Goal: Task Accomplishment & Management: Complete application form

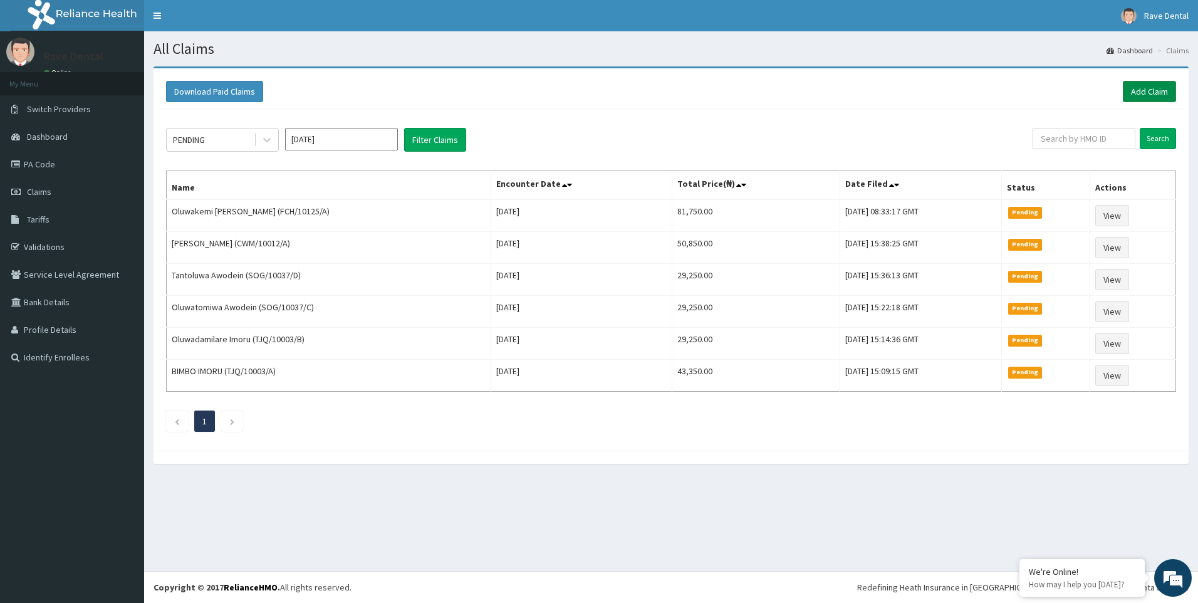
click at [1166, 95] on link "Add Claim" at bounding box center [1149, 91] width 53 height 21
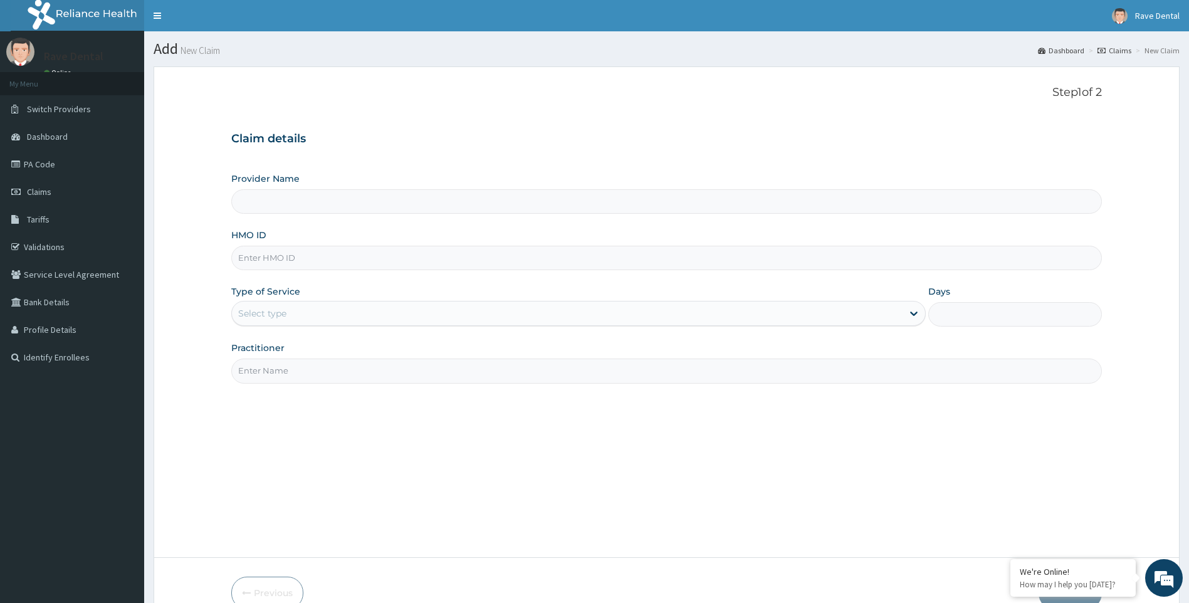
click at [250, 258] on input "HMO ID" at bounding box center [666, 258] width 871 height 24
type input "Rave Dental Clinic -OGBA"
type input "FCH/10125/A"
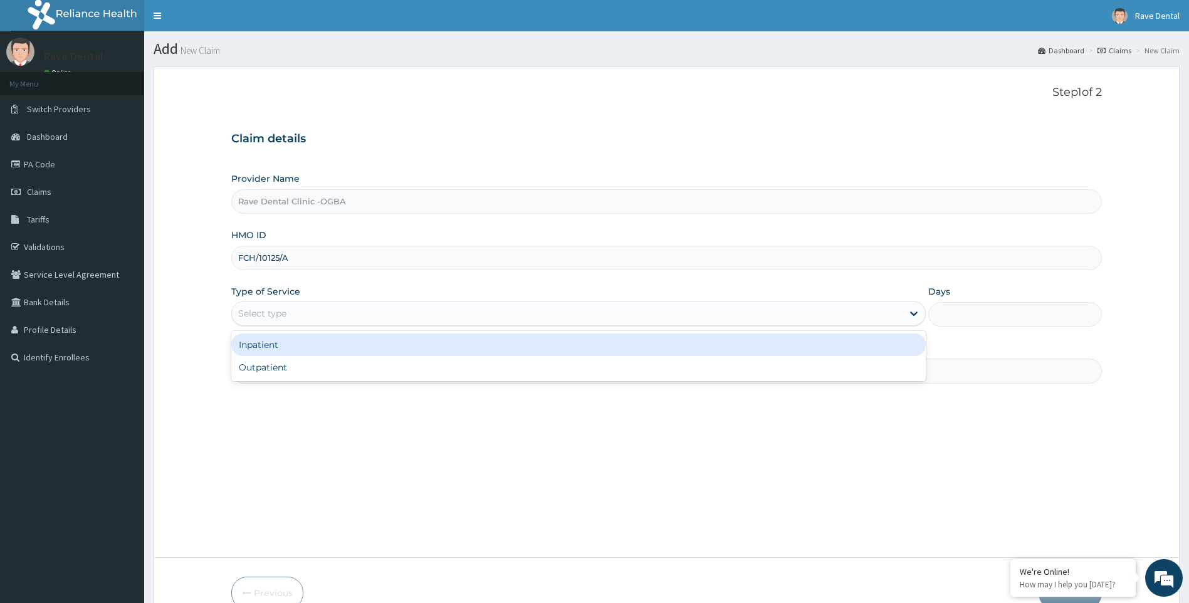
click at [313, 312] on div "Select type" at bounding box center [567, 313] width 671 height 20
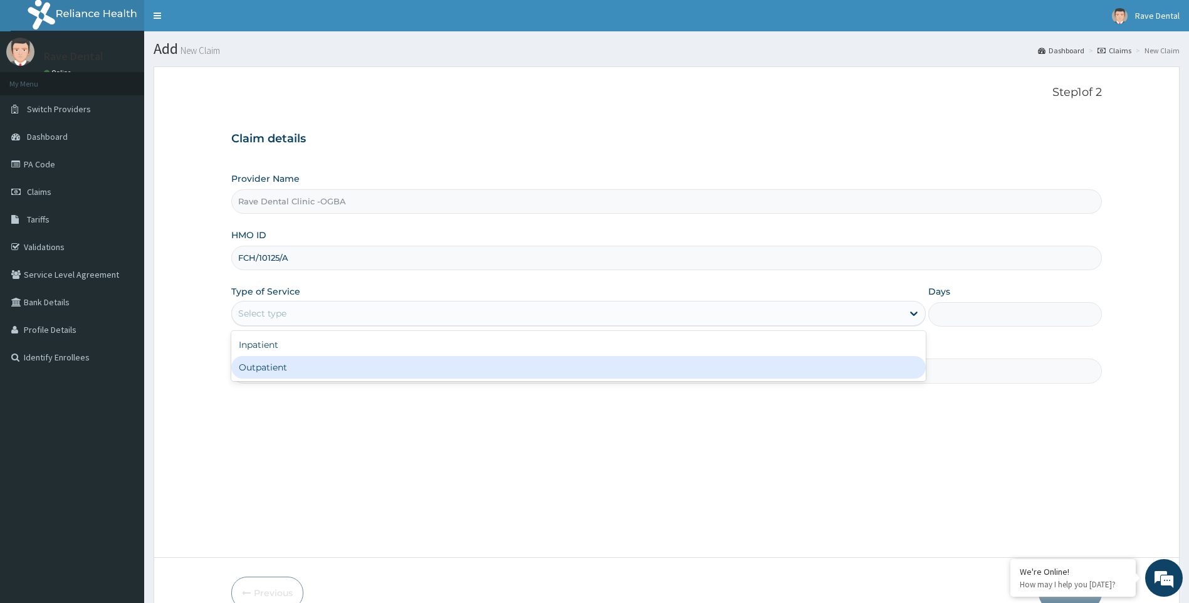
click at [307, 365] on div "Outpatient" at bounding box center [578, 367] width 695 height 23
type input "1"
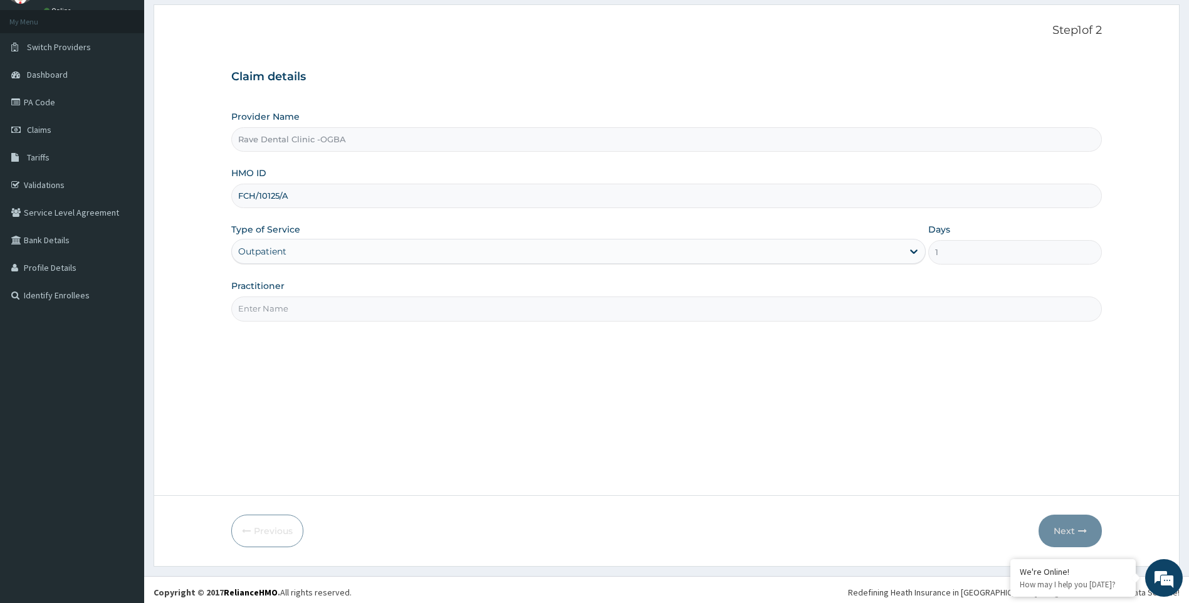
scroll to position [67, 0]
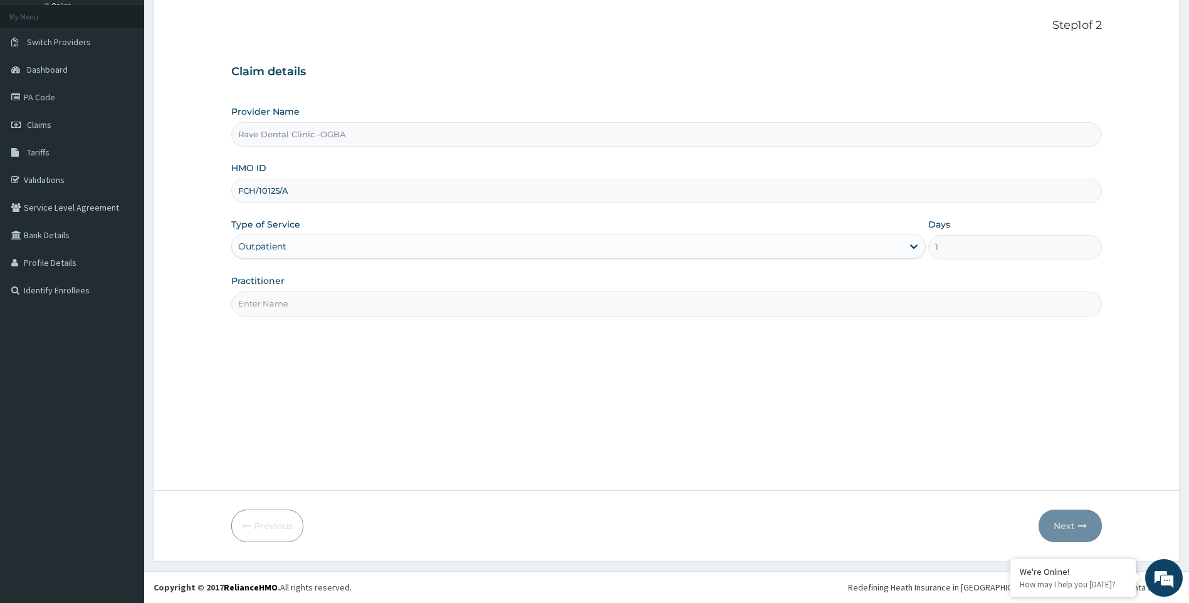
click at [394, 304] on input "Practitioner" at bounding box center [666, 303] width 871 height 24
type input "[PERSON_NAME]"
click at [1074, 528] on button "Next" at bounding box center [1070, 526] width 63 height 33
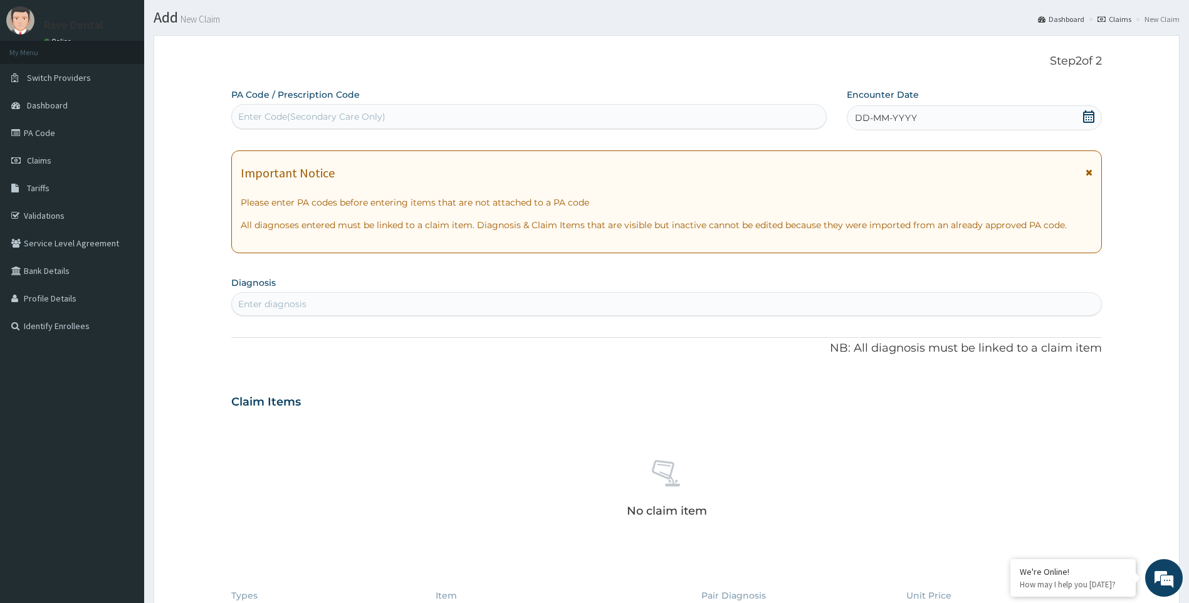
scroll to position [0, 0]
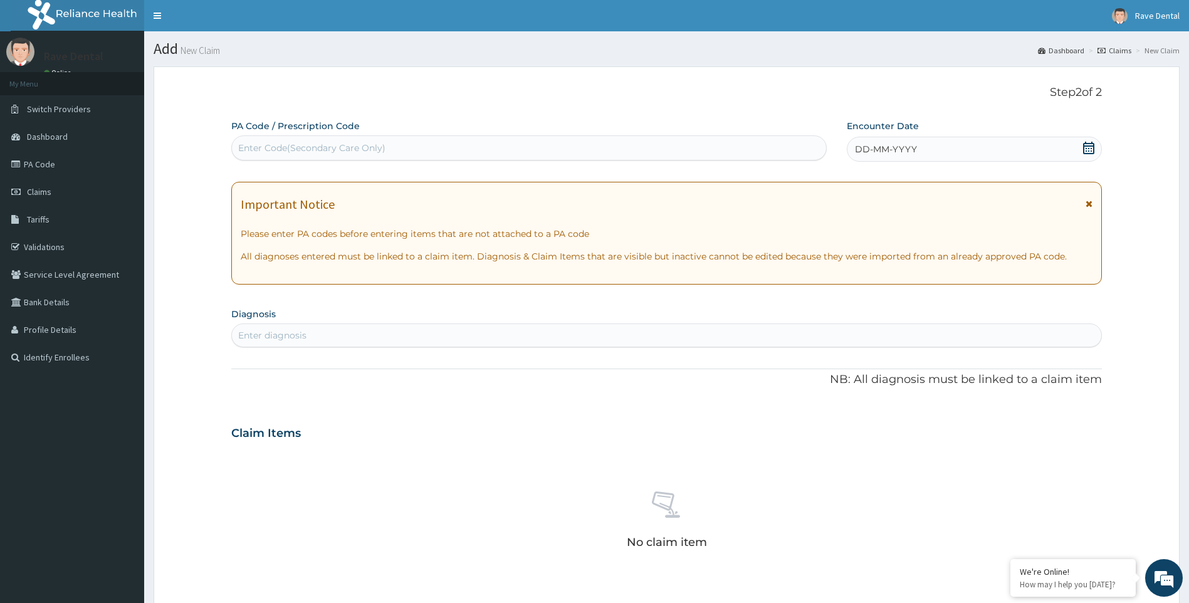
click at [298, 149] on div "Enter Code(Secondary Care Only)" at bounding box center [311, 148] width 147 height 13
type input "PA/027101"
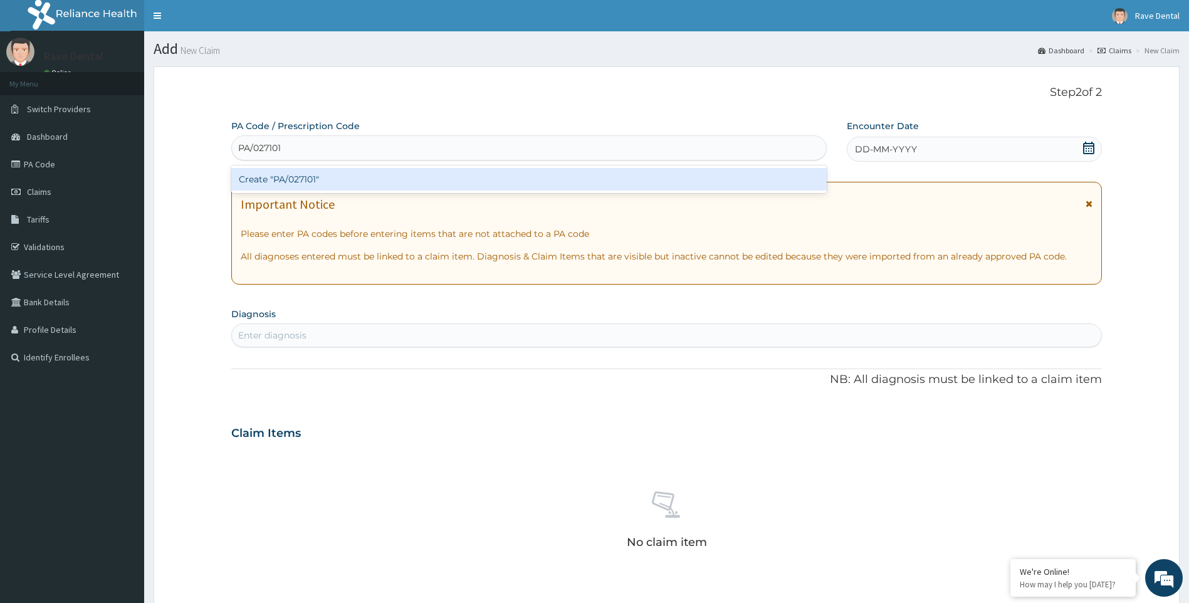
click at [319, 178] on div "Create "PA/027101"" at bounding box center [528, 179] width 595 height 23
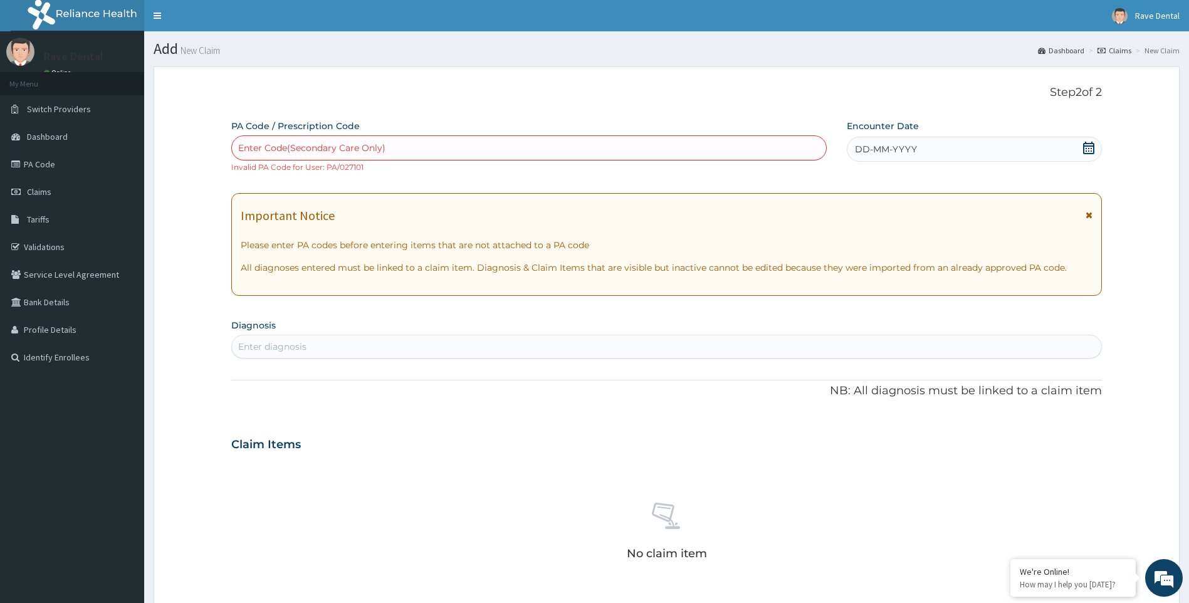
click at [260, 145] on div "Enter Code(Secondary Care Only)" at bounding box center [311, 148] width 147 height 13
type input "PA/O271O1"
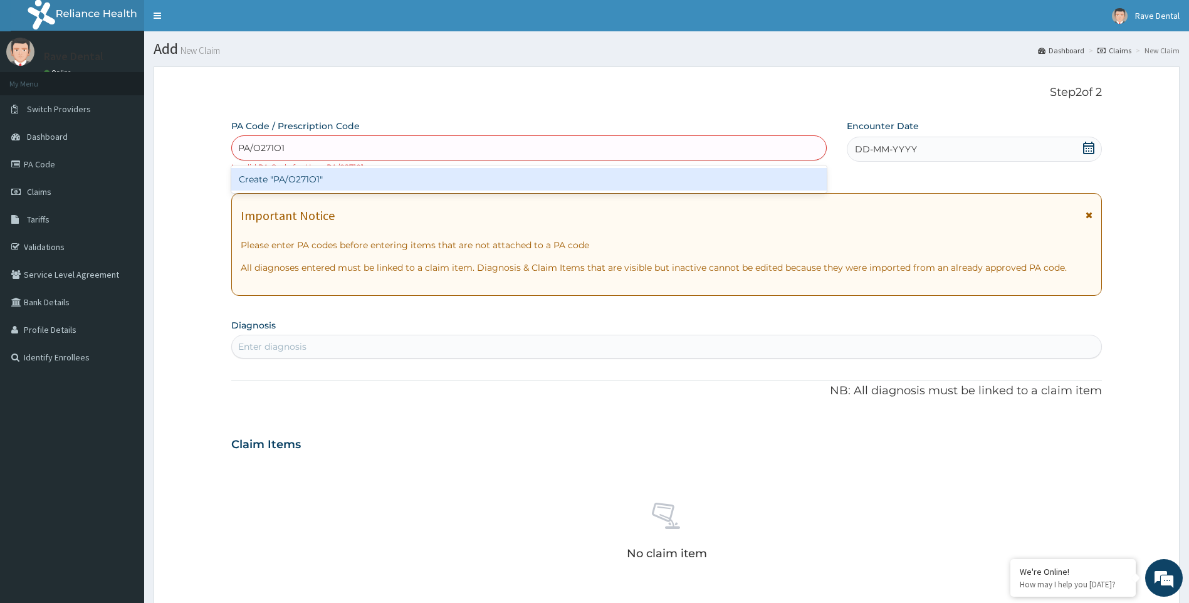
click at [295, 177] on div "Create "PA/O271O1"" at bounding box center [528, 179] width 595 height 23
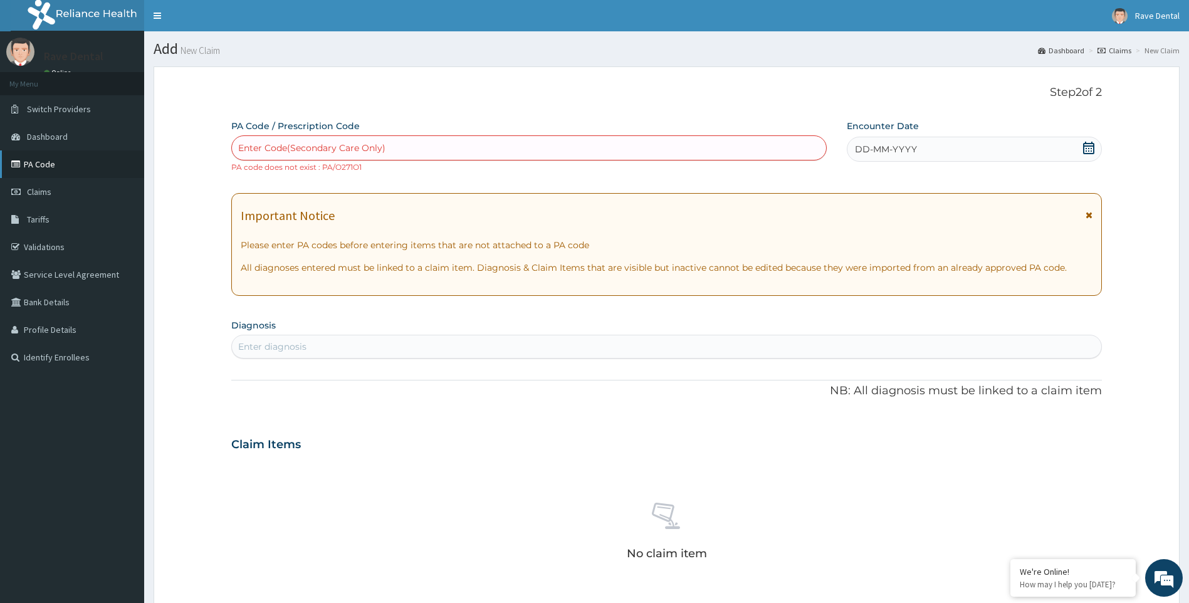
click at [73, 167] on link "PA Code" at bounding box center [72, 164] width 144 height 28
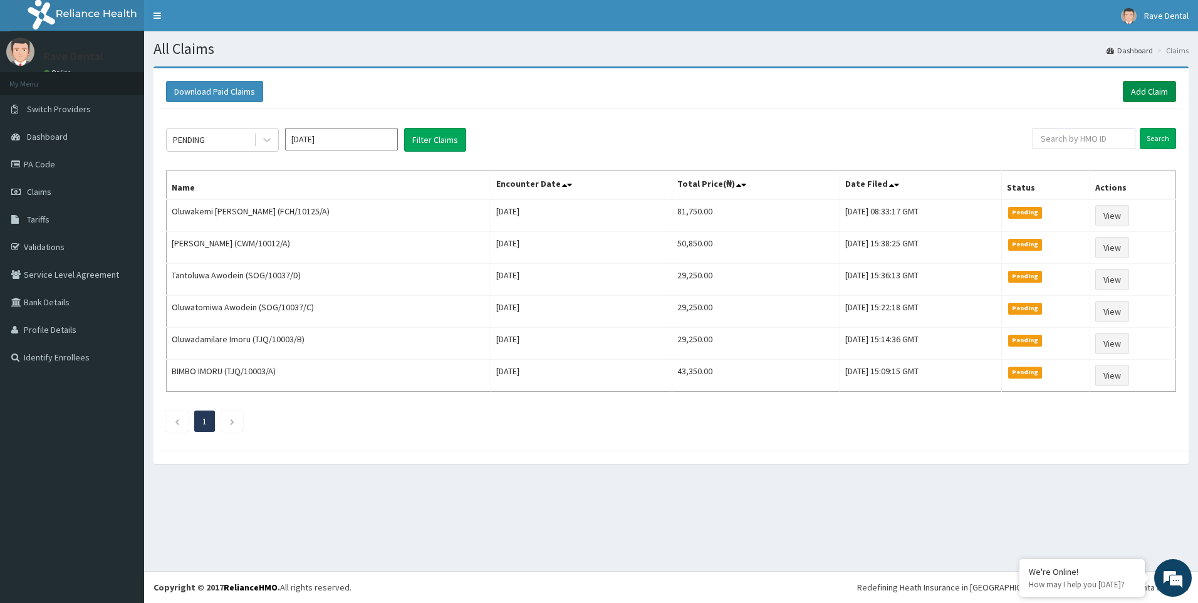
click at [1153, 91] on link "Add Claim" at bounding box center [1149, 91] width 53 height 21
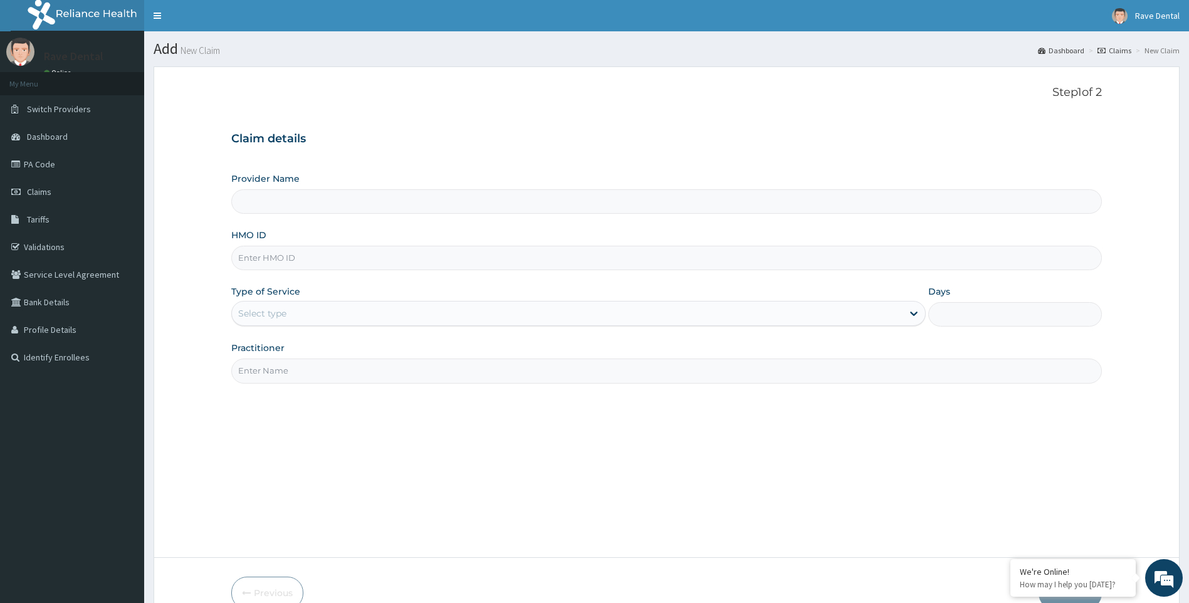
click at [295, 263] on input "HMO ID" at bounding box center [666, 258] width 871 height 24
type input "Rave Dental Clinic -OGBA"
type input "FCH/10125/A"
click at [334, 313] on div "Select type" at bounding box center [567, 313] width 671 height 20
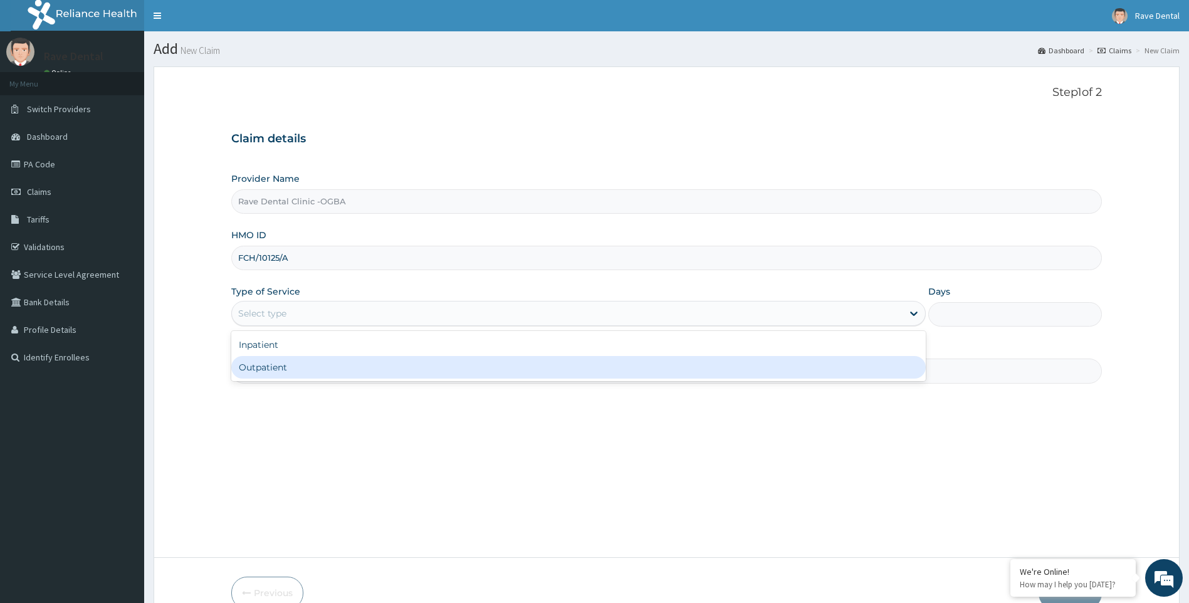
click at [317, 367] on div "Outpatient" at bounding box center [578, 367] width 695 height 23
type input "1"
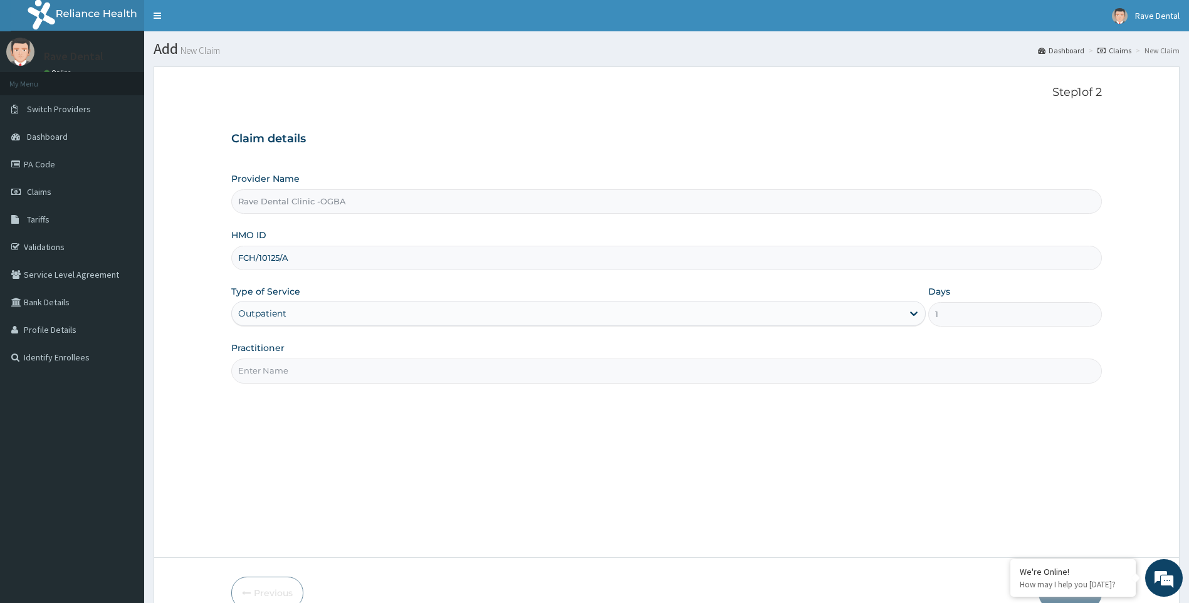
click at [327, 372] on input "Practitioner" at bounding box center [666, 371] width 871 height 24
type input "DR OWOYEMI"
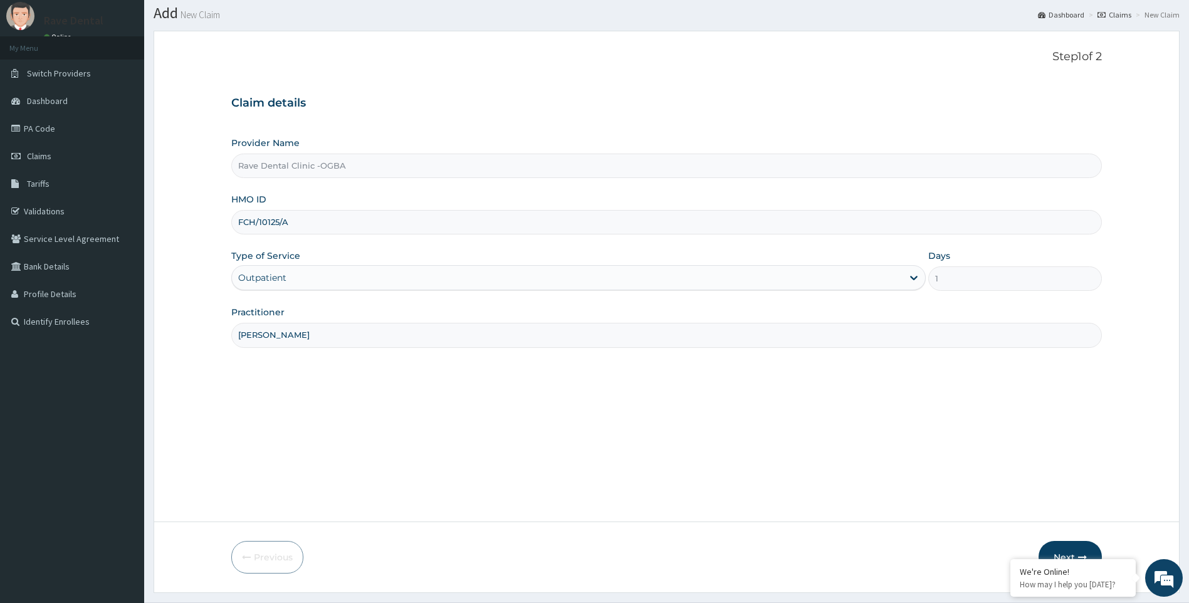
scroll to position [67, 0]
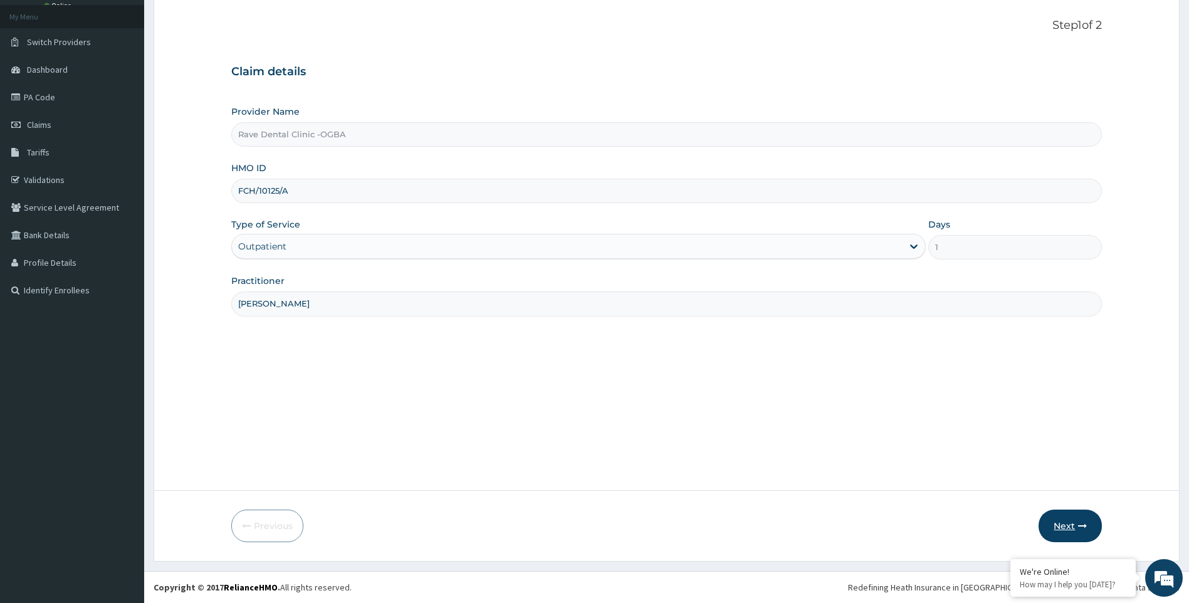
click at [1084, 527] on icon "button" at bounding box center [1082, 526] width 9 height 9
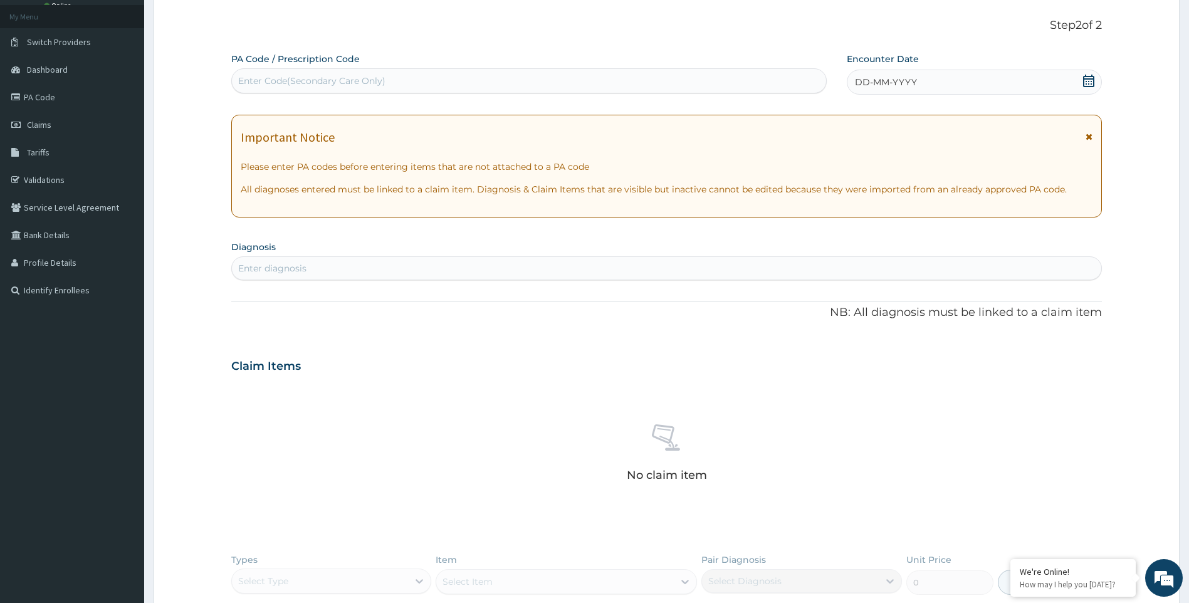
click at [255, 80] on div "Enter Code(Secondary Care Only)" at bounding box center [311, 81] width 147 height 13
type input "PA/027101"
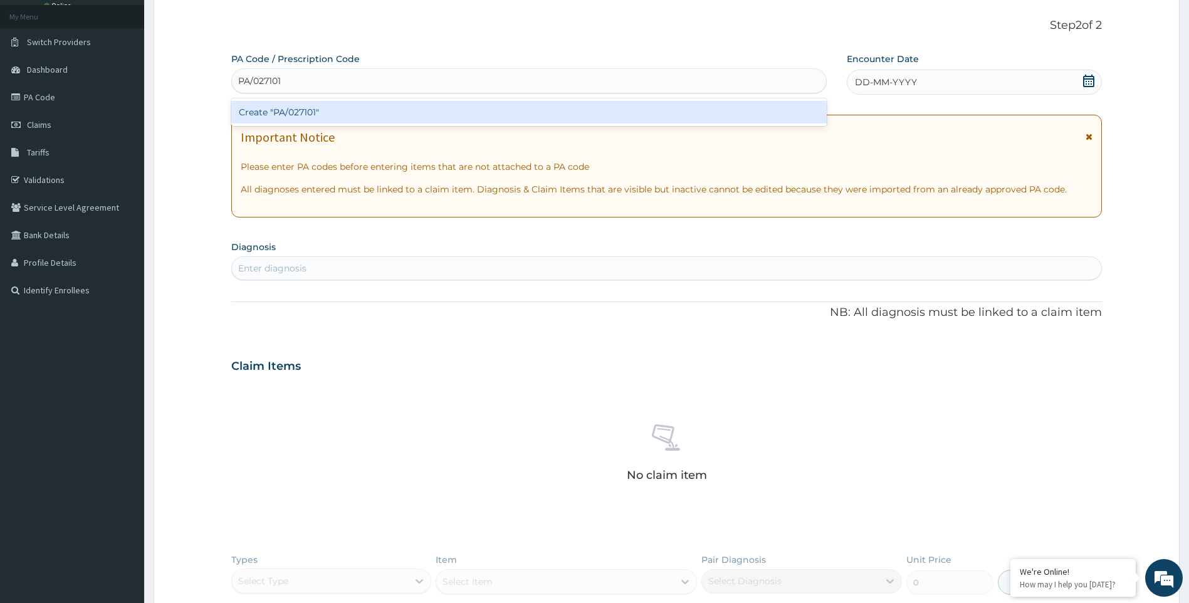
click at [380, 115] on div "Create "PA/027101"" at bounding box center [528, 112] width 595 height 23
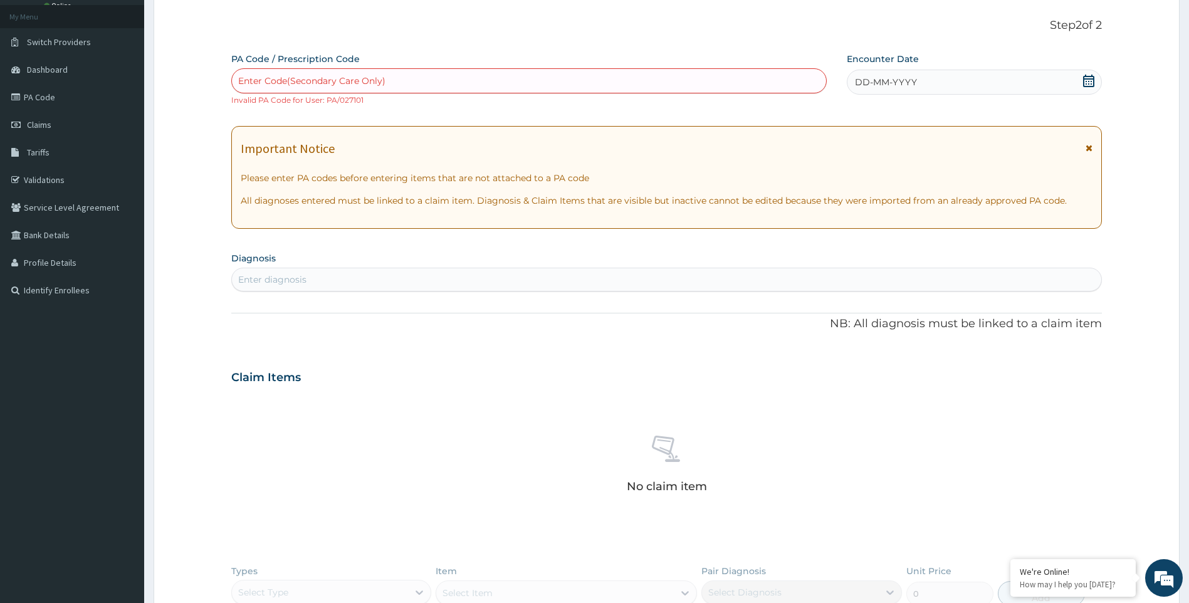
click at [323, 87] on div "Enter Code(Secondary Care Only)" at bounding box center [311, 81] width 147 height 13
type input "PA/0271O1"
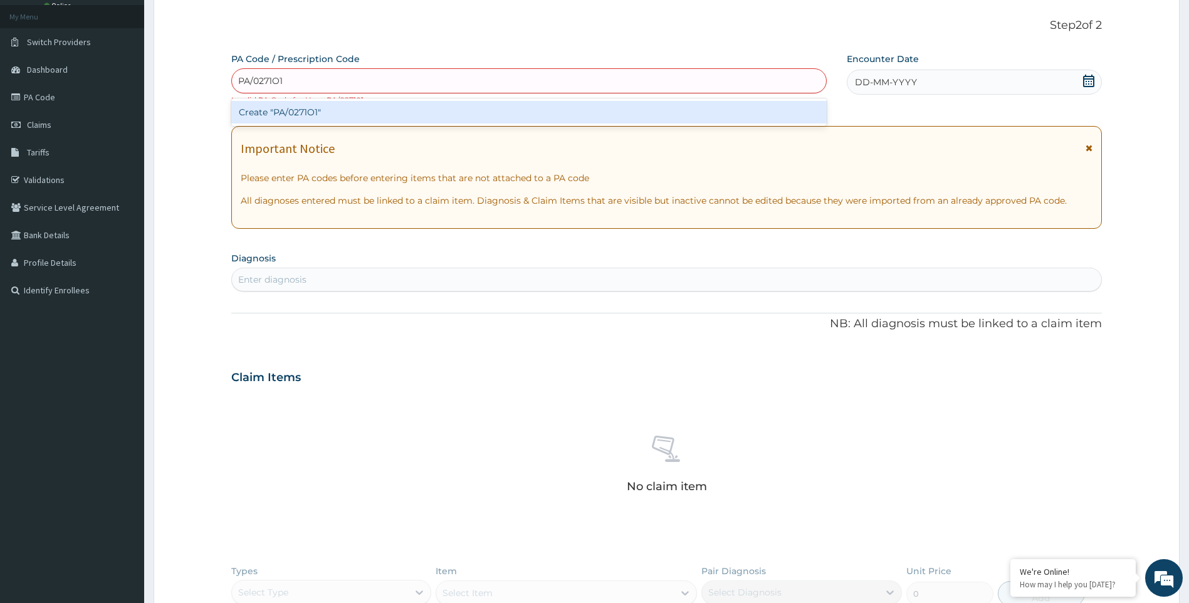
click at [313, 115] on div "Create "PA/0271O1"" at bounding box center [528, 112] width 595 height 23
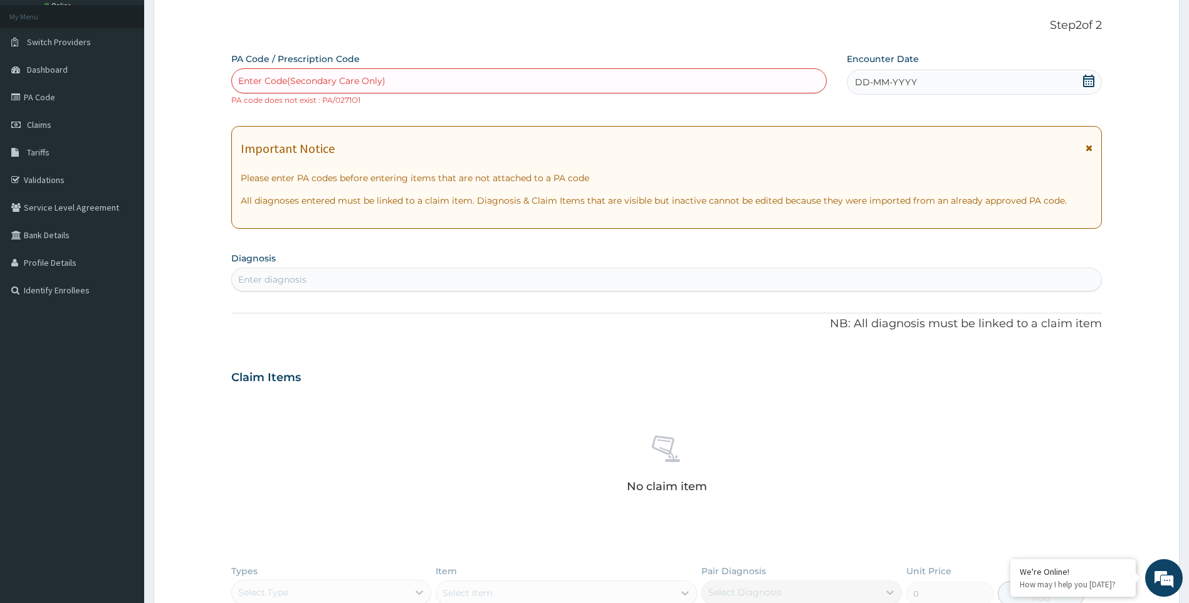
click at [323, 82] on div "Enter Code(Secondary Care Only)" at bounding box center [311, 81] width 147 height 13
type input "PA/O271O1"
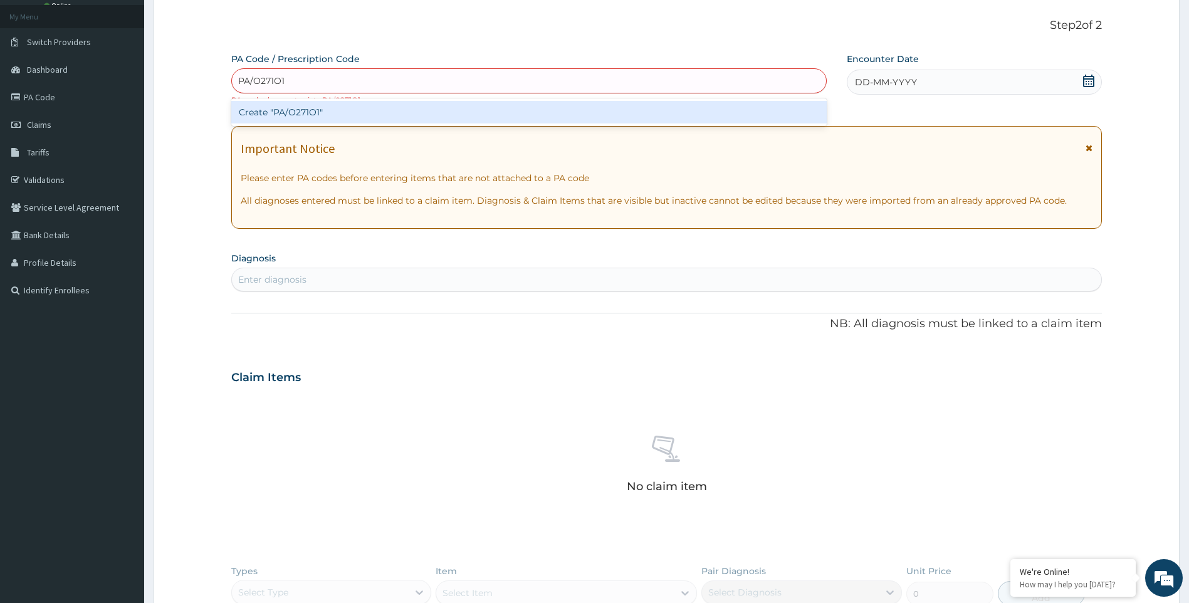
click at [351, 105] on div "Create "PA/O271O1"" at bounding box center [528, 112] width 595 height 23
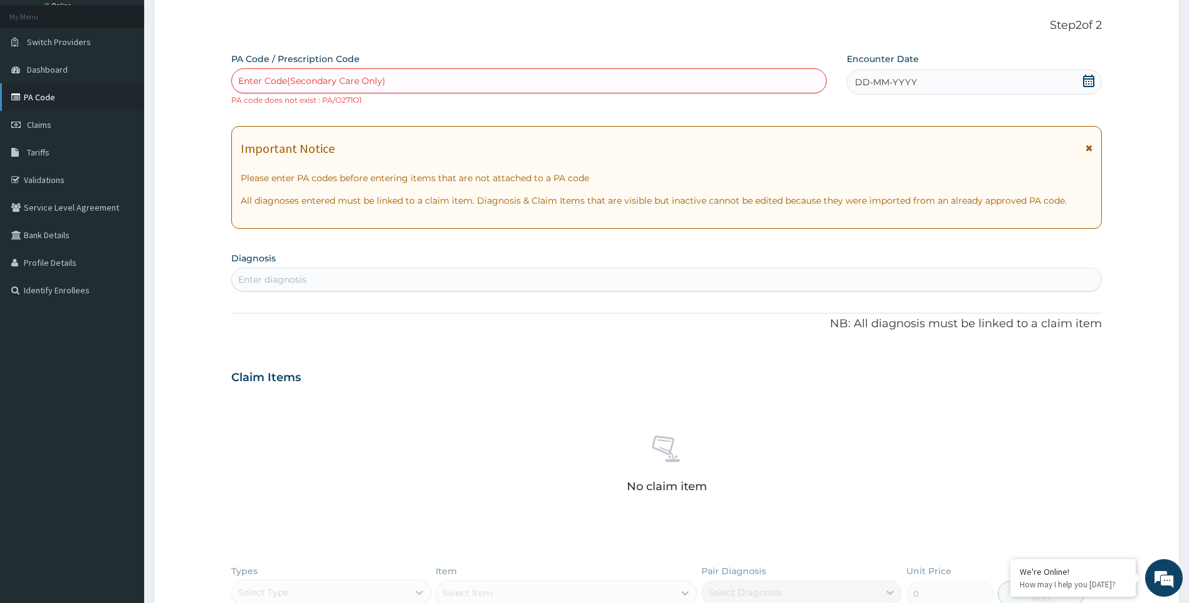
click at [54, 94] on link "PA Code" at bounding box center [72, 97] width 144 height 28
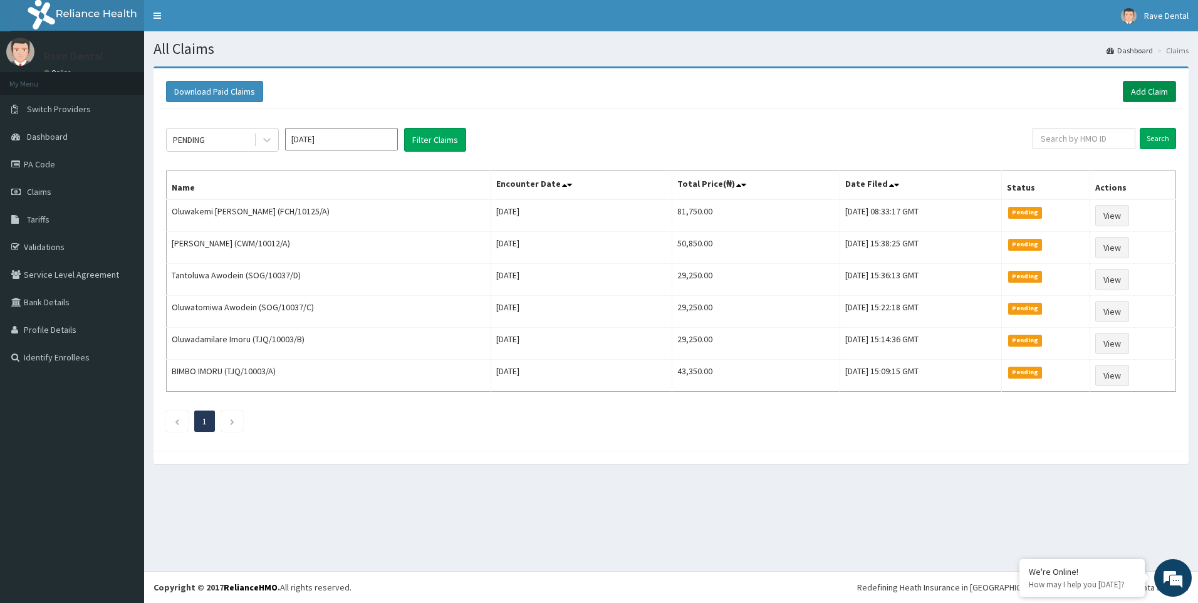
click at [1165, 88] on link "Add Claim" at bounding box center [1149, 91] width 53 height 21
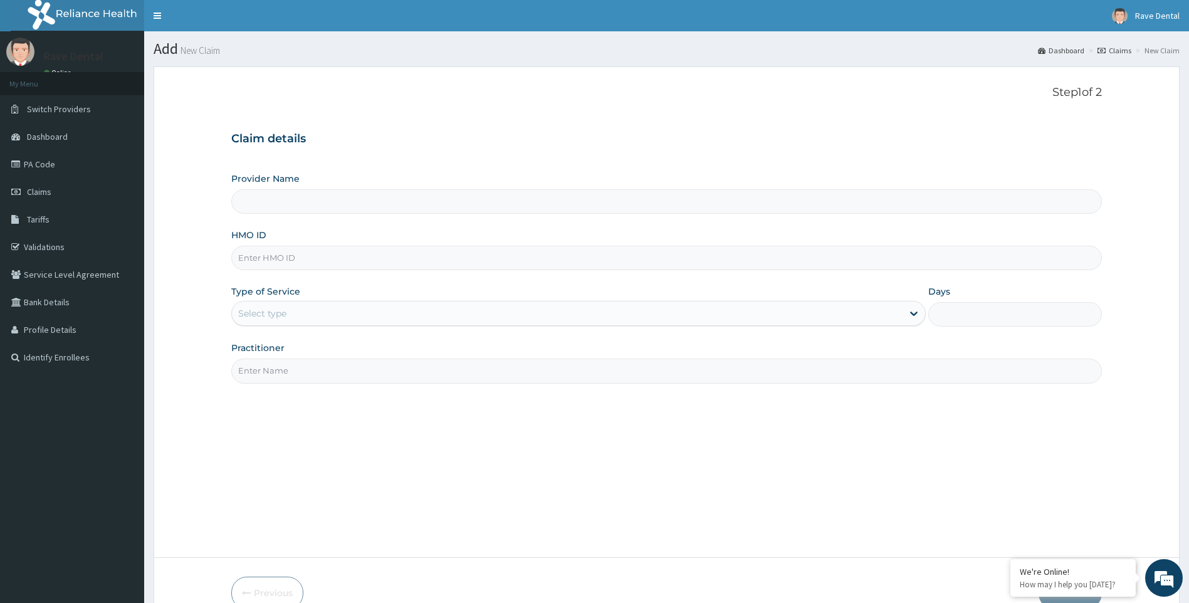
type input "Rave Dental Clinic -OGBA"
click at [249, 262] on input "HMO ID" at bounding box center [666, 258] width 871 height 24
type input "FCH/10125/A"
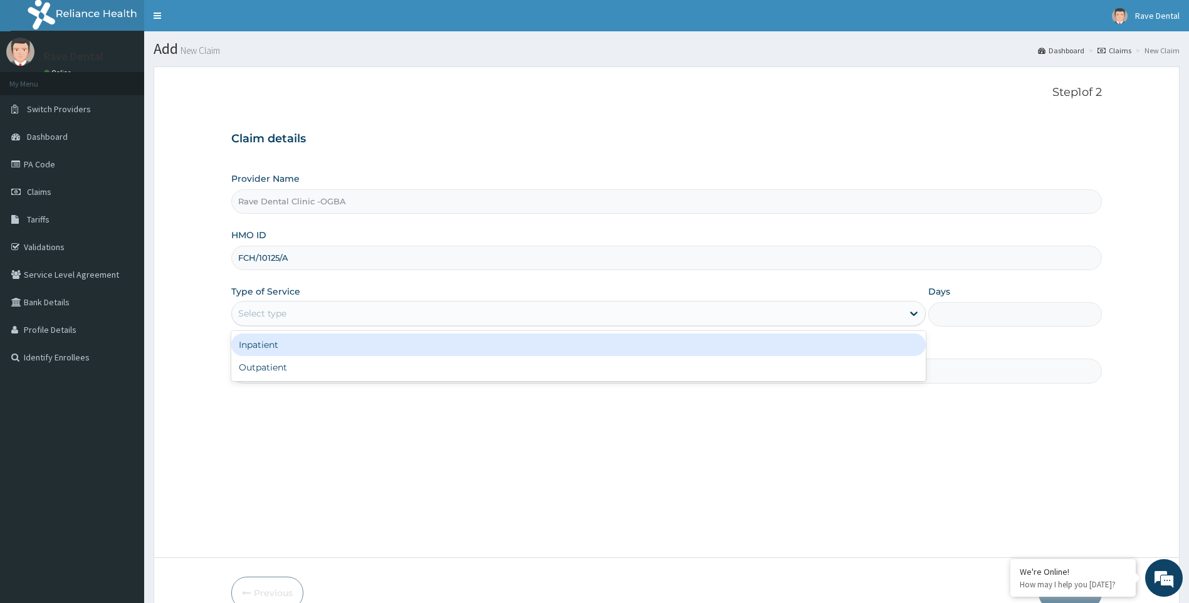
click at [265, 311] on div "Select type" at bounding box center [262, 313] width 48 height 13
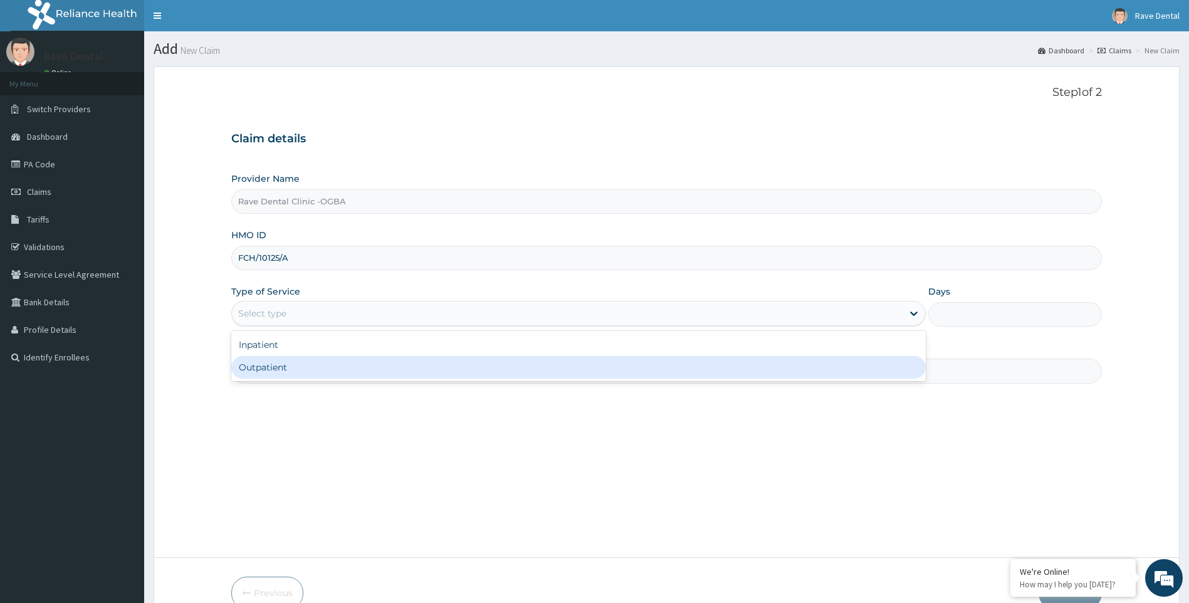
click at [266, 364] on div "Outpatient" at bounding box center [578, 367] width 695 height 23
type input "1"
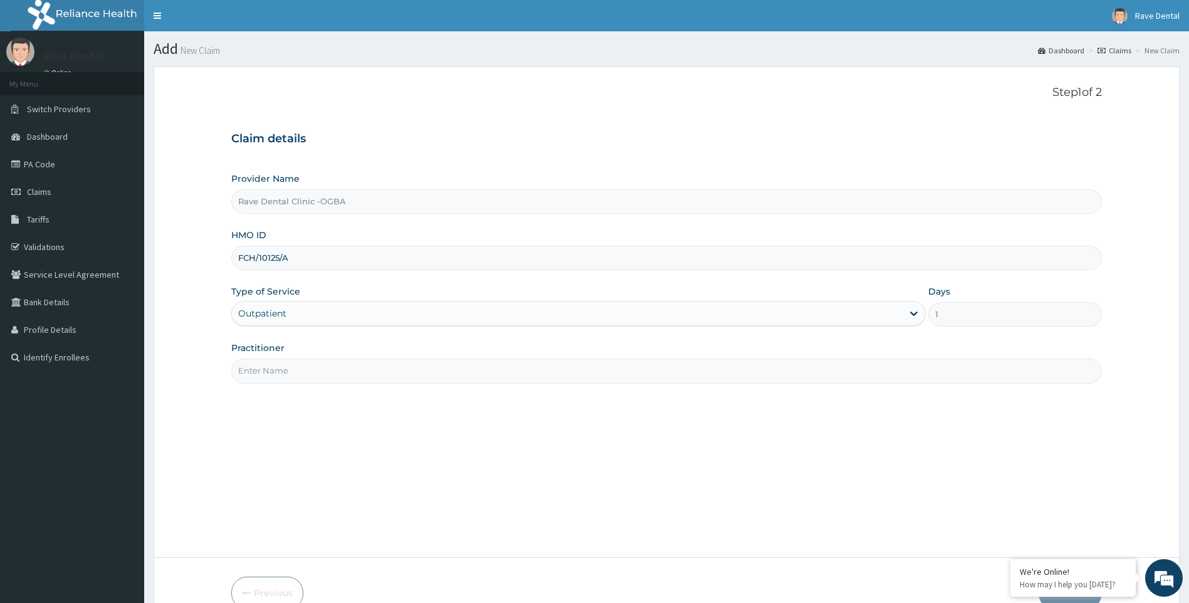
click at [298, 372] on input "Practitioner" at bounding box center [666, 371] width 871 height 24
type input "[PERSON_NAME]"
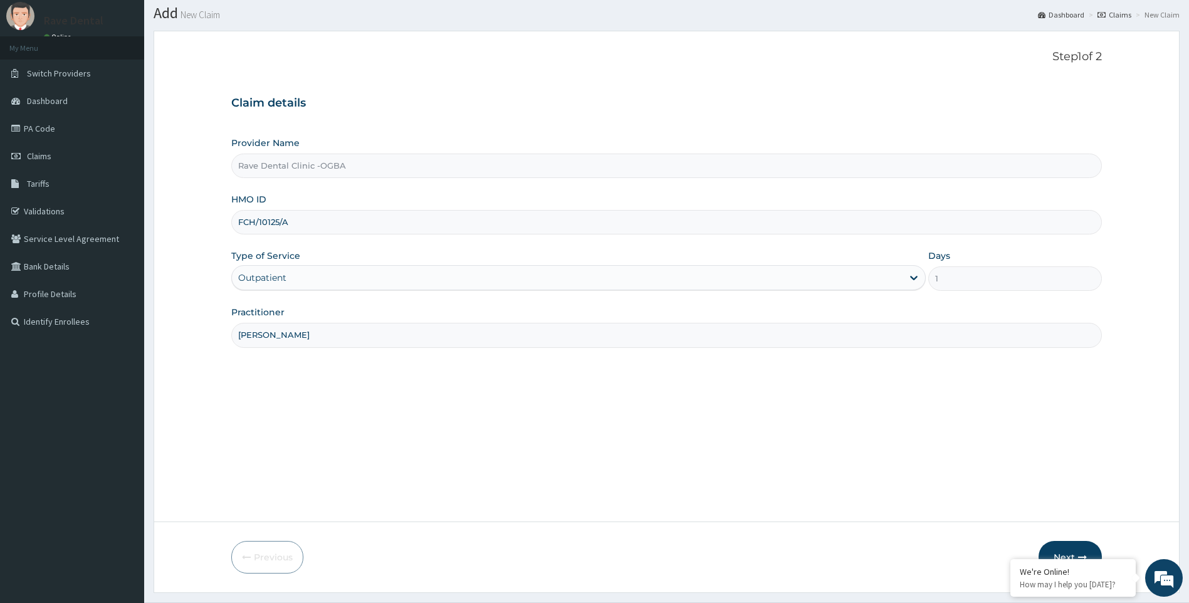
scroll to position [67, 0]
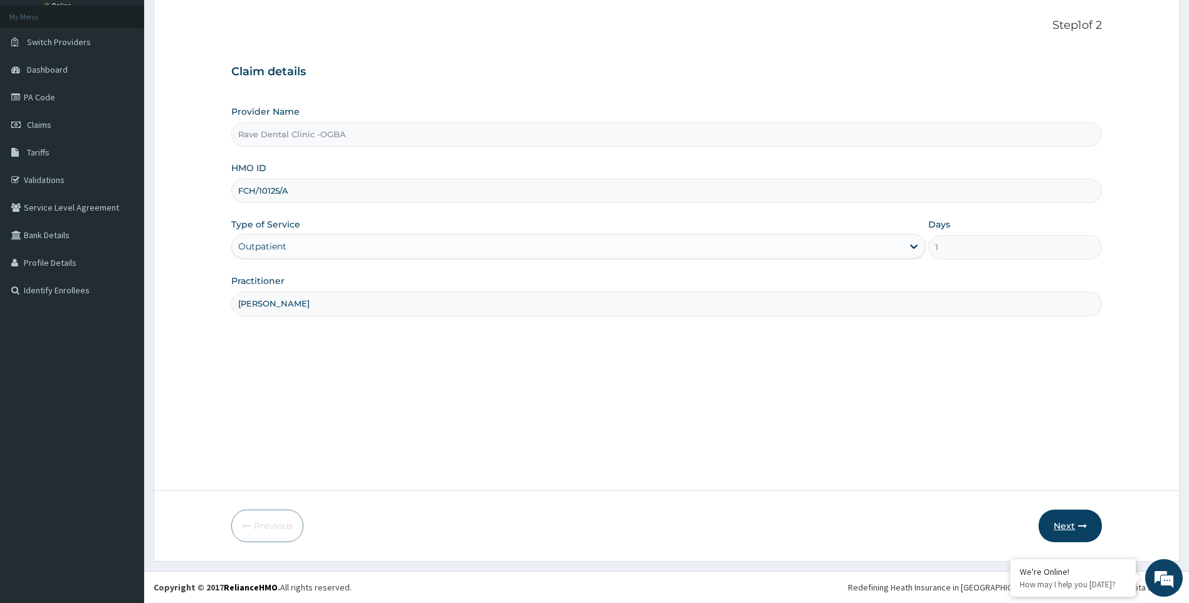
click at [1090, 524] on button "Next" at bounding box center [1070, 526] width 63 height 33
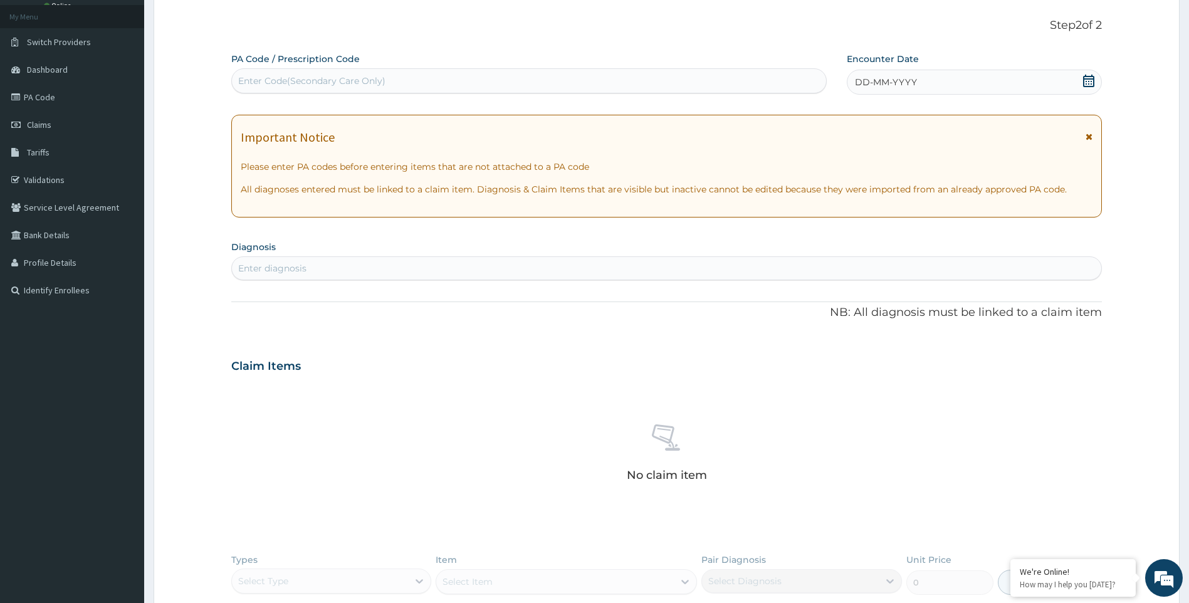
click at [306, 81] on div "Enter Code(Secondary Care Only)" at bounding box center [311, 81] width 147 height 13
type input "PA/027101"
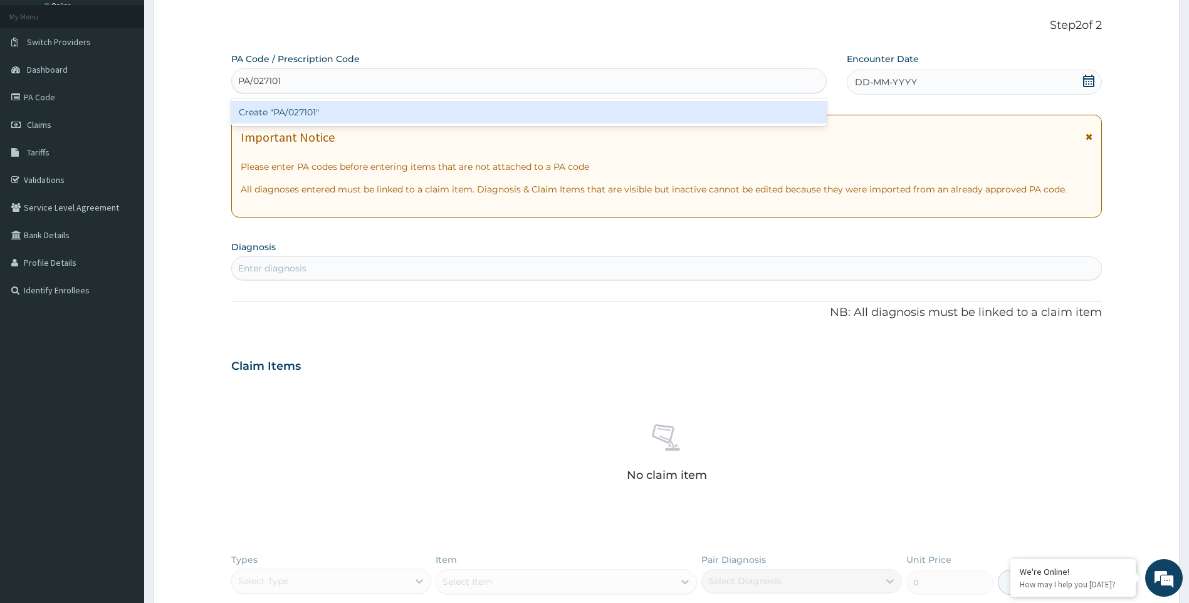
click at [317, 111] on div "Create "PA/027101"" at bounding box center [528, 112] width 595 height 23
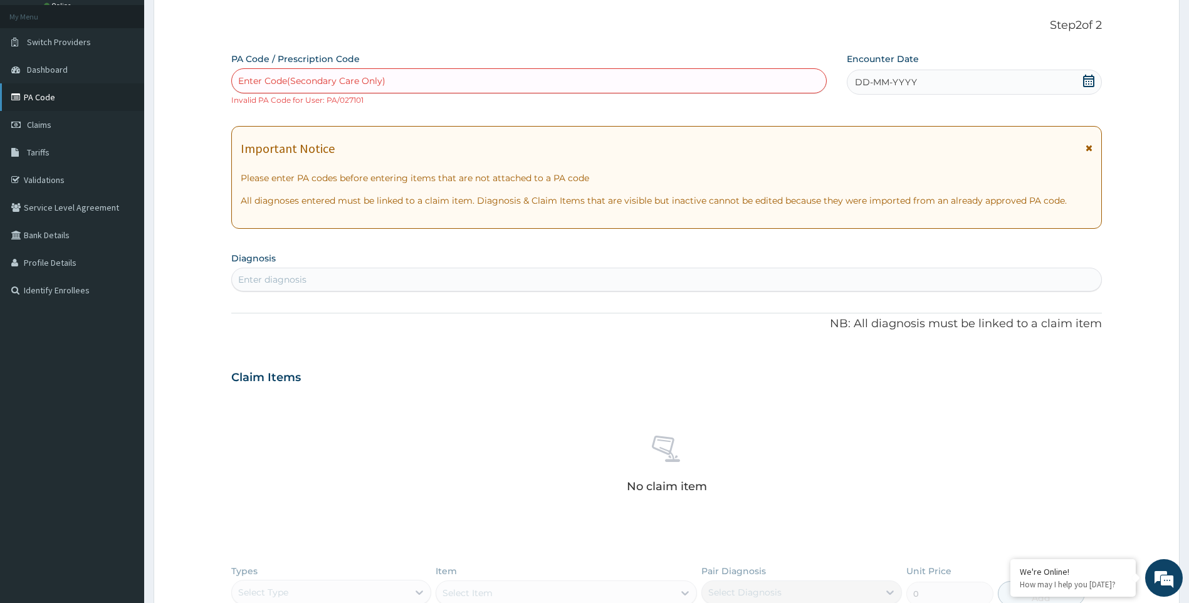
click at [39, 99] on link "PA Code" at bounding box center [72, 97] width 144 height 28
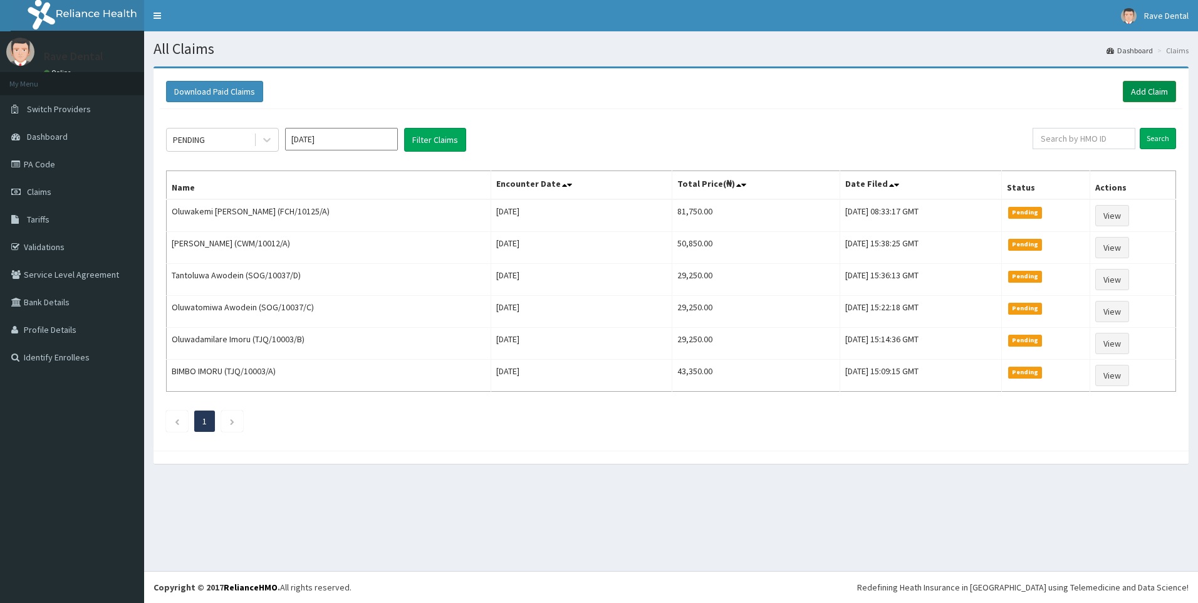
click at [1166, 92] on link "Add Claim" at bounding box center [1149, 91] width 53 height 21
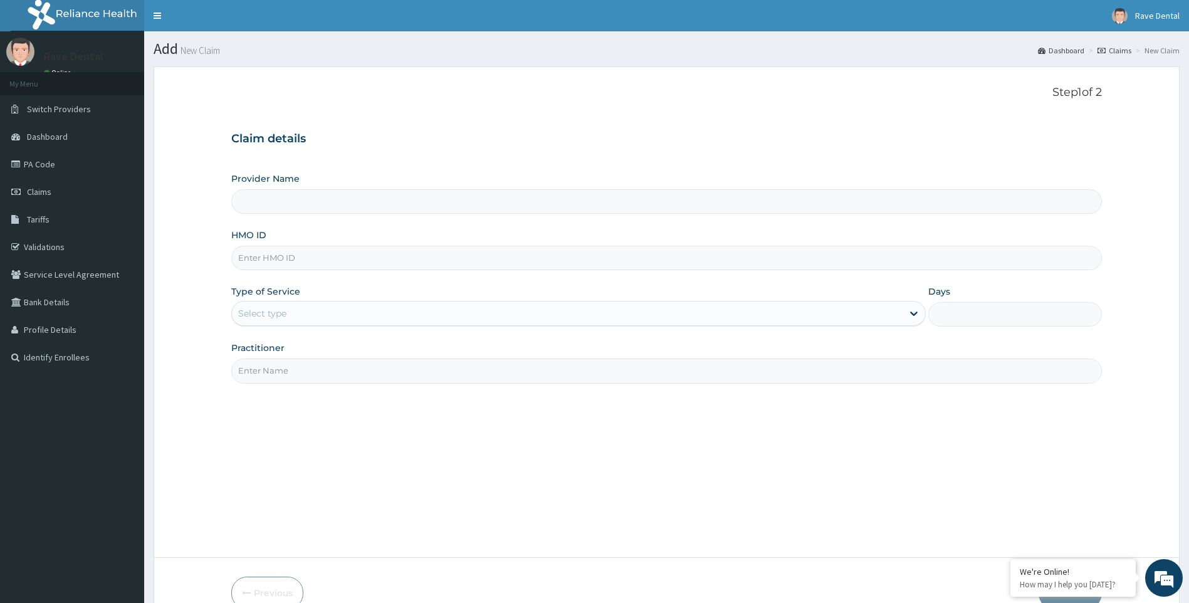
type input "Rave Dental Clinic -OGBA"
click at [252, 258] on input "HMO ID" at bounding box center [666, 258] width 871 height 24
type input "TDP/10425/A"
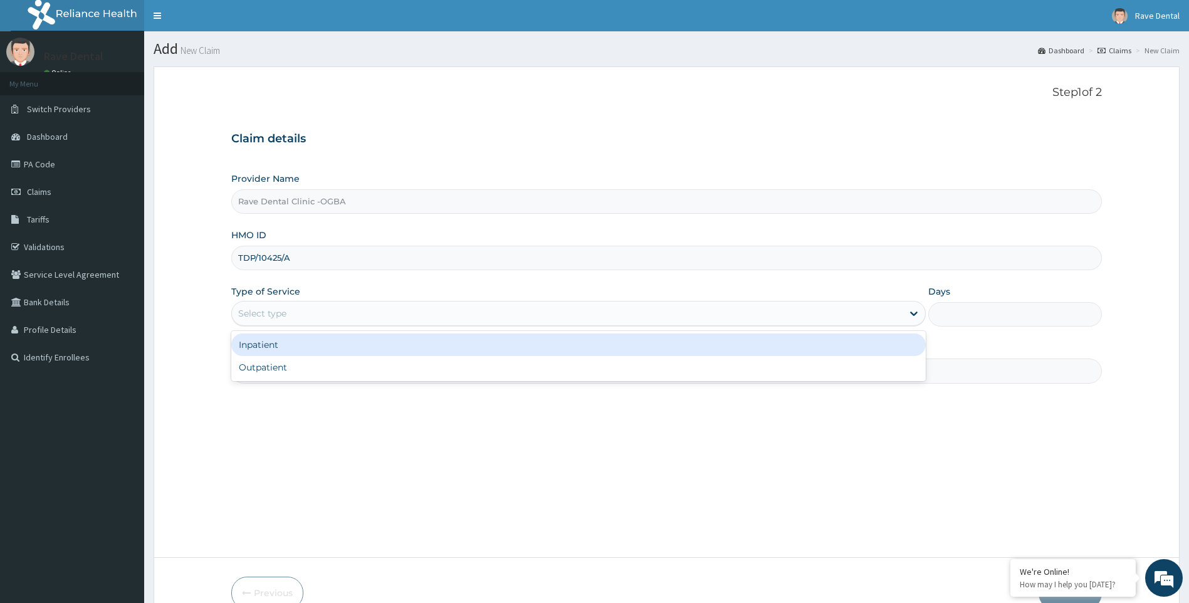
click at [287, 310] on div "Select type" at bounding box center [567, 313] width 671 height 20
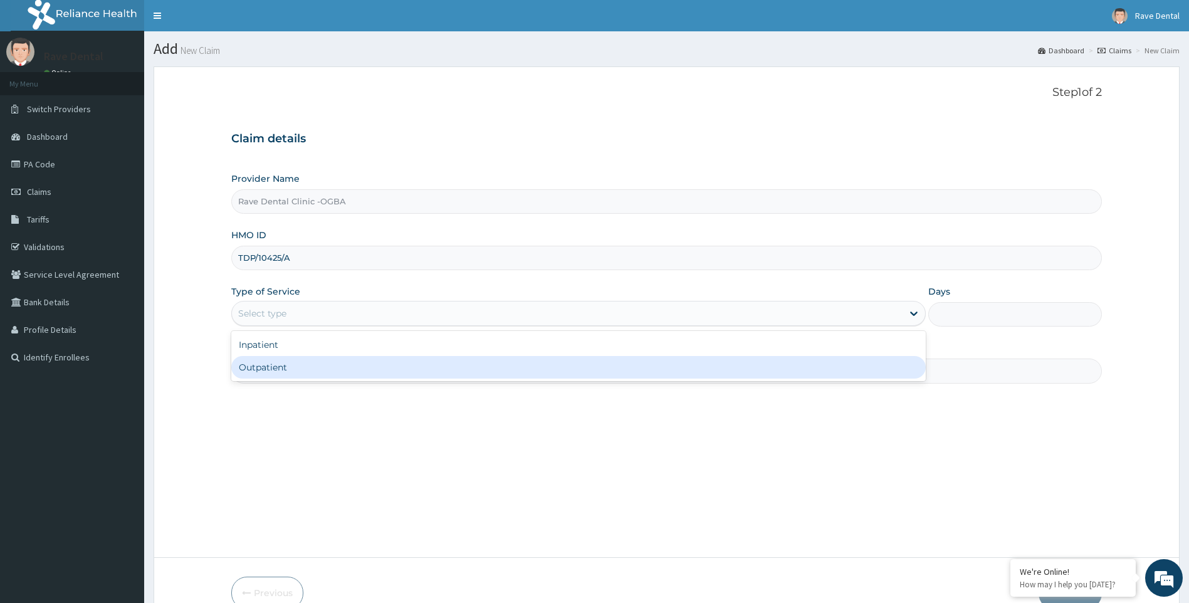
click at [283, 365] on div "Outpatient" at bounding box center [578, 367] width 695 height 23
type input "1"
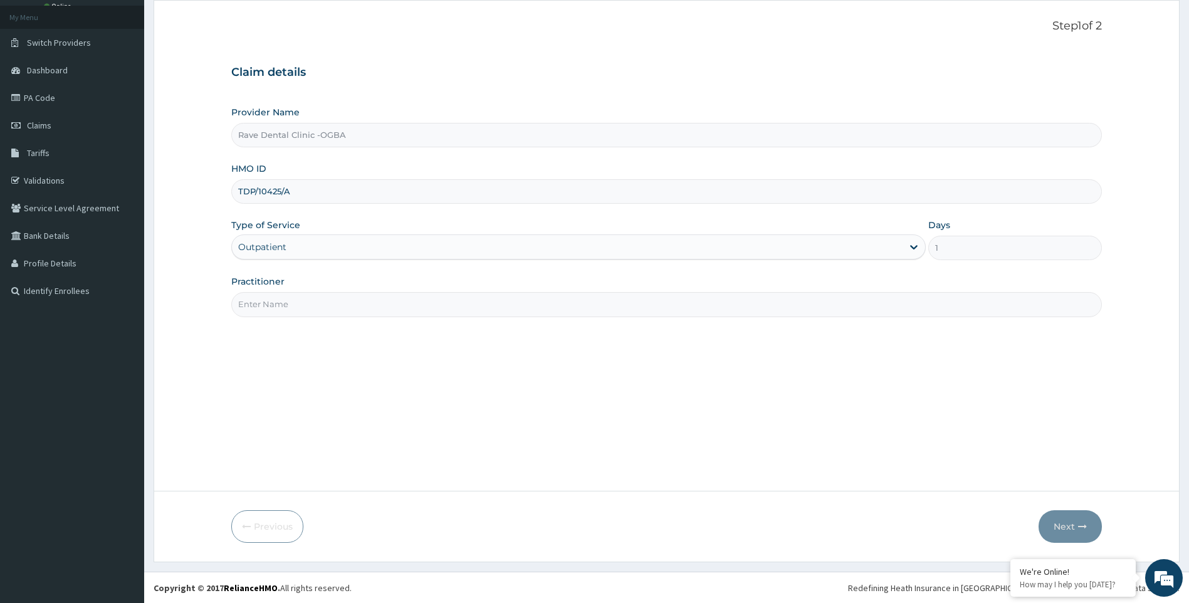
scroll to position [67, 0]
click at [280, 313] on input "Practitioner" at bounding box center [666, 303] width 871 height 24
type input "DR OWOYEMI"
click at [1085, 527] on icon "button" at bounding box center [1082, 526] width 9 height 9
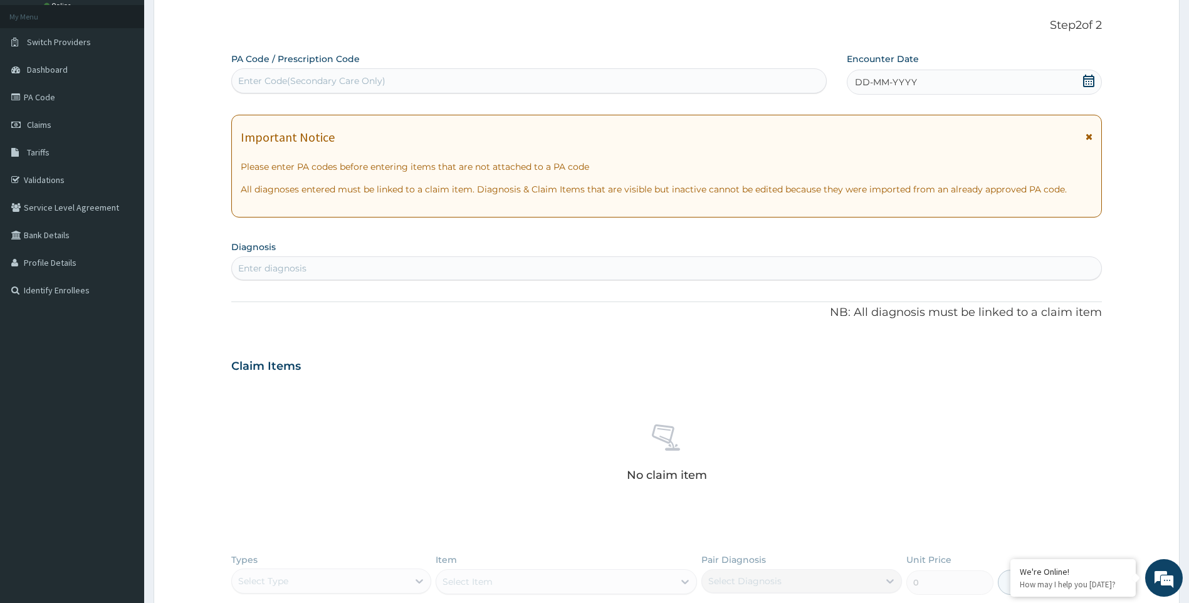
click at [283, 85] on div "Enter Code(Secondary Care Only)" at bounding box center [311, 81] width 147 height 13
type input "PA/027101"
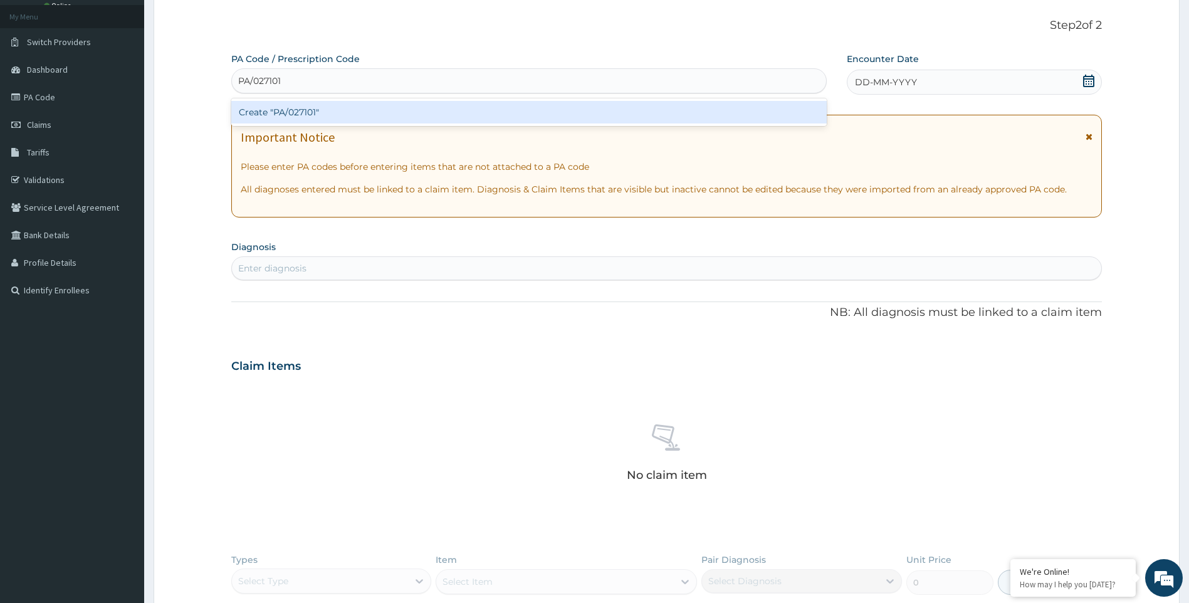
click at [283, 110] on div "Create "PA/027101"" at bounding box center [528, 112] width 595 height 23
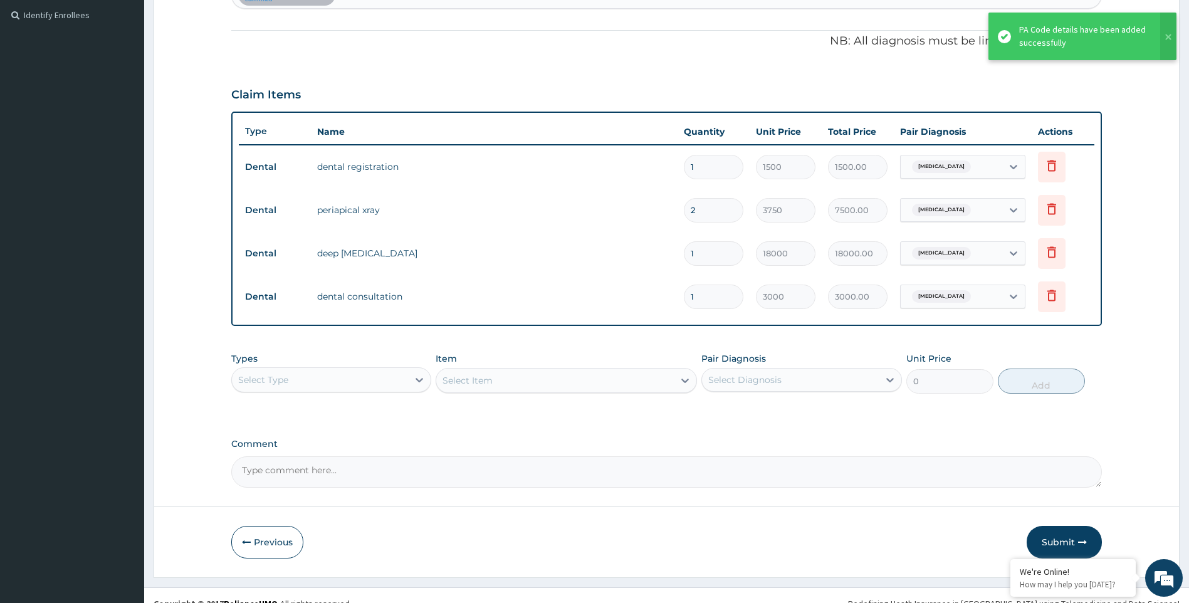
scroll to position [359, 0]
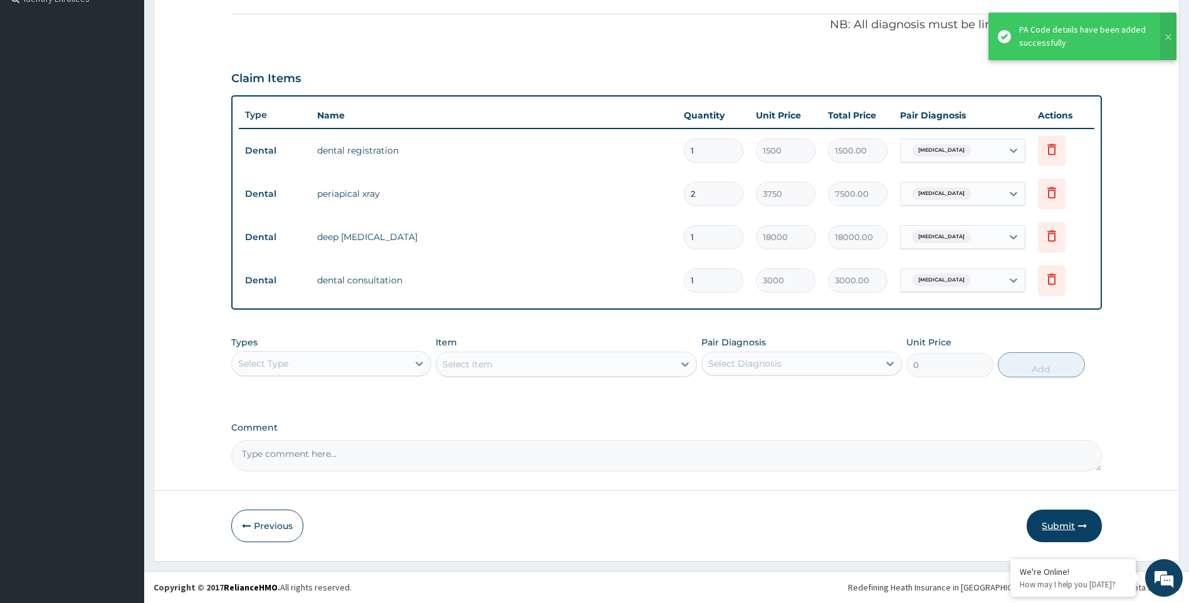
click at [1083, 530] on button "Submit" at bounding box center [1064, 526] width 75 height 33
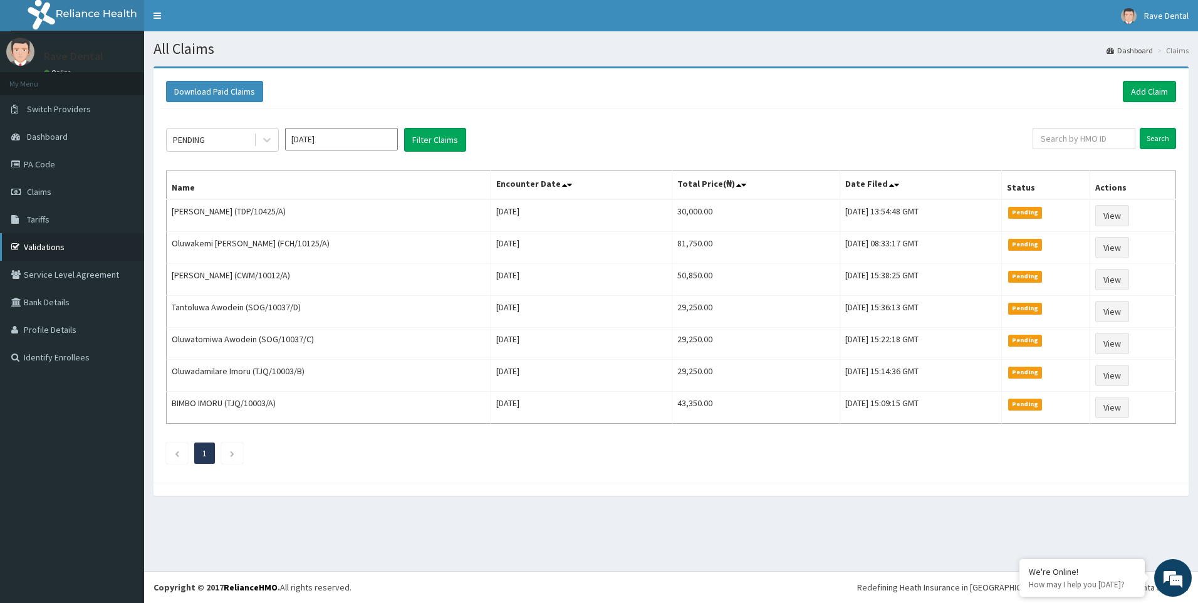
click at [28, 248] on link "Validations" at bounding box center [72, 247] width 144 height 28
